Goal: Task Accomplishment & Management: Use online tool/utility

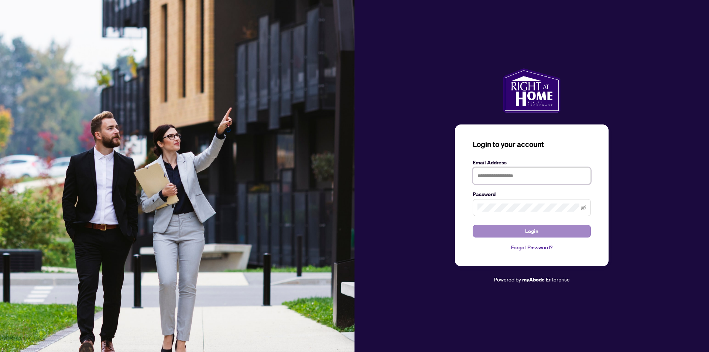
type input "**********"
click at [543, 232] on button "Login" at bounding box center [531, 231] width 118 height 13
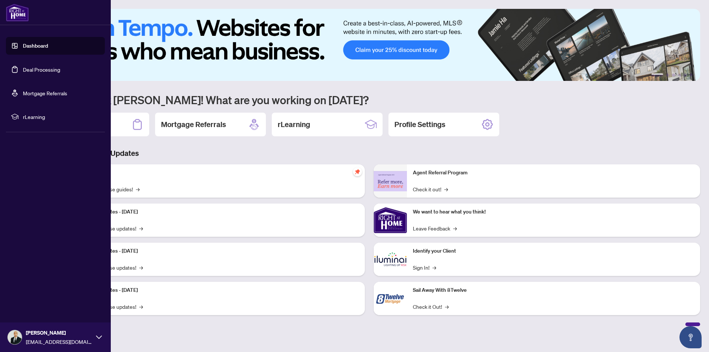
click at [23, 70] on link "Deal Processing" at bounding box center [41, 69] width 37 height 7
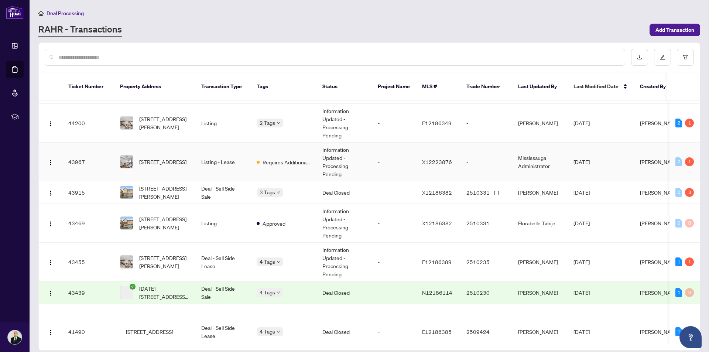
scroll to position [185, 0]
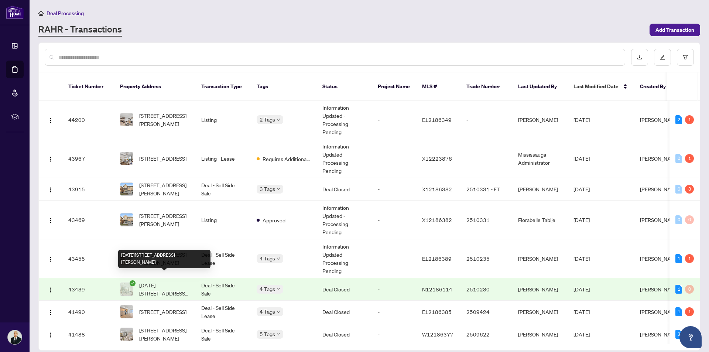
click at [185, 283] on span "[DATE][STREET_ADDRESS][PERSON_NAME]" at bounding box center [164, 289] width 50 height 16
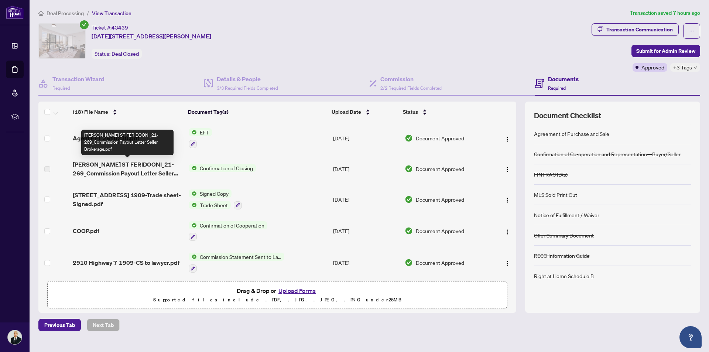
click at [118, 140] on div "[PERSON_NAME] ST FERIDOONI_21-269_Commission Payout Letter Seller Brokerage.pdf" at bounding box center [127, 142] width 92 height 25
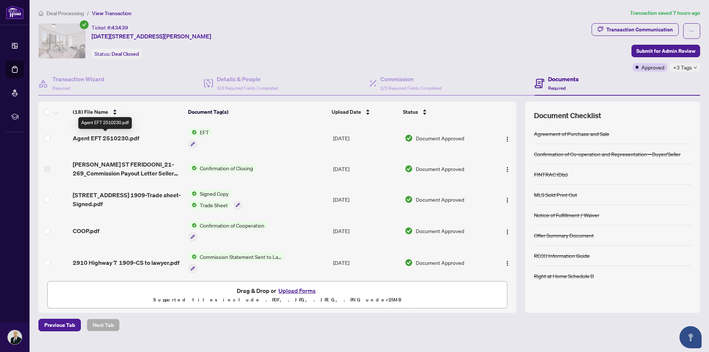
click at [127, 137] on span "Agent EFT 2510230.pdf" at bounding box center [106, 138] width 66 height 9
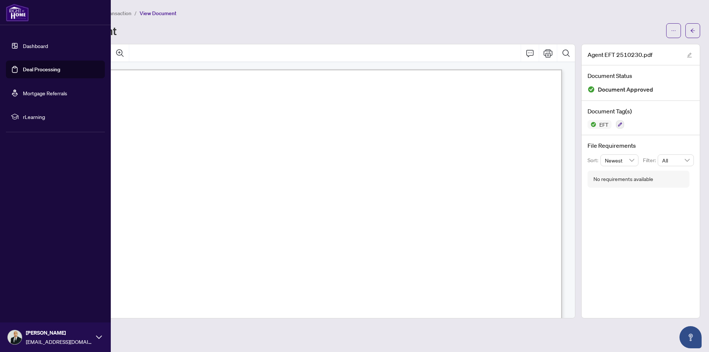
click at [31, 67] on link "Deal Processing" at bounding box center [41, 69] width 37 height 7
